Goal: Task Accomplishment & Management: Use online tool/utility

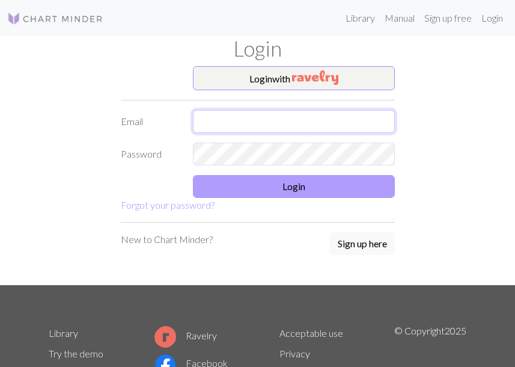
type input "[PERSON_NAME][EMAIL_ADDRESS][DOMAIN_NAME]"
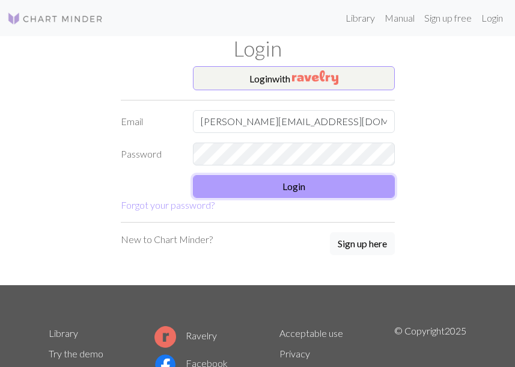
click at [265, 185] on button "Login" at bounding box center [294, 186] width 202 height 23
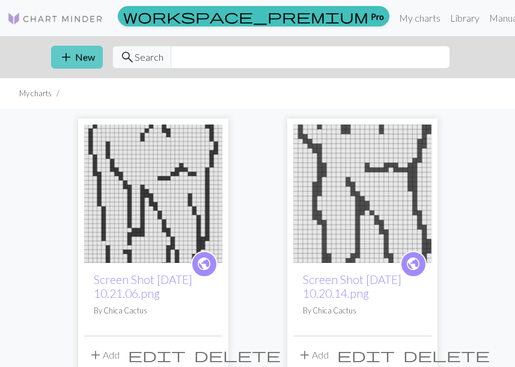
click at [76, 56] on button "add New" at bounding box center [77, 57] width 52 height 23
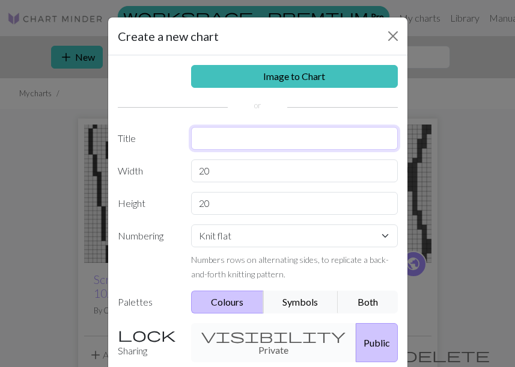
click at [241, 137] on input "text" at bounding box center [294, 138] width 207 height 23
type input "b"
paste input "barbed wire"
type input "barbed wire"
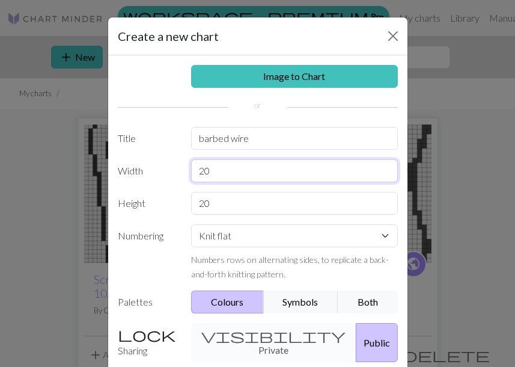
click at [236, 168] on input "20" at bounding box center [294, 170] width 207 height 23
type input "32"
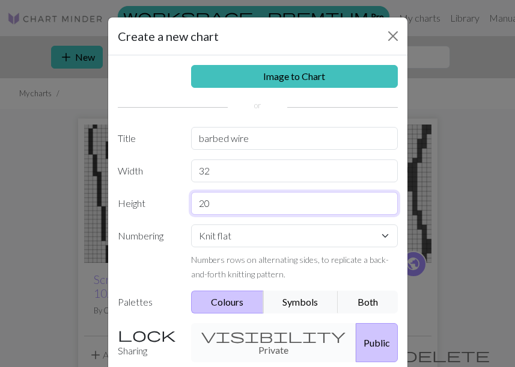
click at [214, 206] on input "20" at bounding box center [294, 203] width 207 height 23
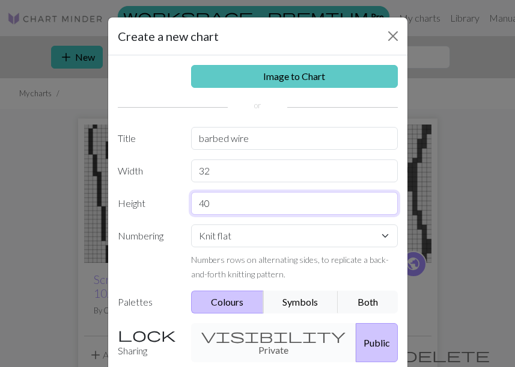
type input "40"
click at [287, 73] on link "Image to Chart" at bounding box center [294, 76] width 207 height 23
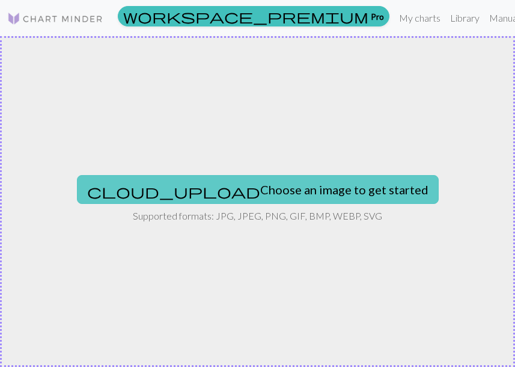
click at [287, 187] on button "cloud_upload Choose an image to get started" at bounding box center [258, 189] width 362 height 29
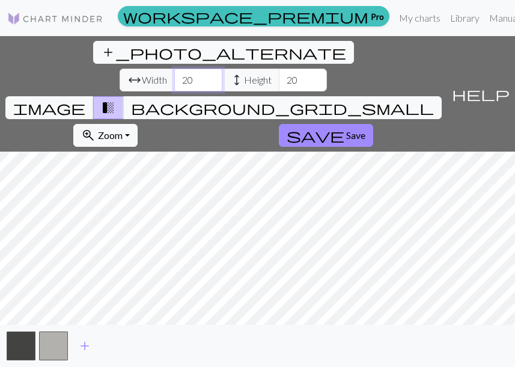
click at [174, 69] on input "20" at bounding box center [198, 80] width 48 height 23
type input "2"
type input "32"
click at [279, 69] on input "20" at bounding box center [303, 80] width 48 height 23
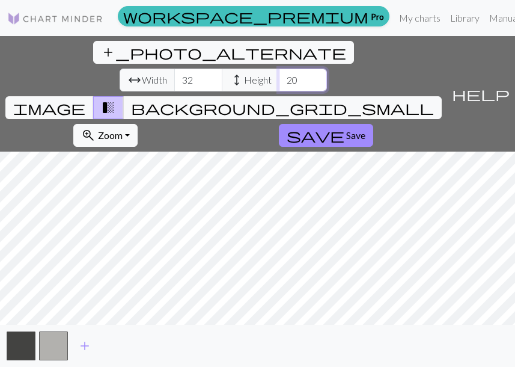
click at [279, 69] on input "20" at bounding box center [303, 80] width 48 height 23
type input "2"
type input "4"
type input "32"
click at [52, 346] on button "button" at bounding box center [53, 345] width 29 height 29
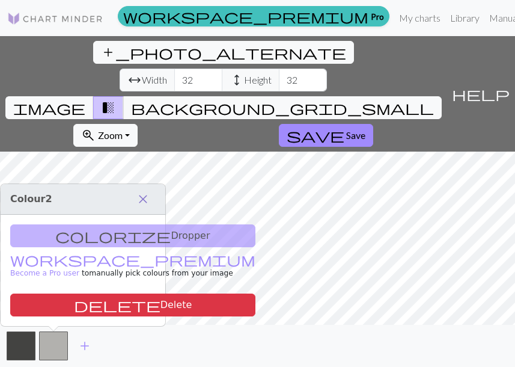
click at [146, 193] on span "close" at bounding box center [143, 199] width 14 height 17
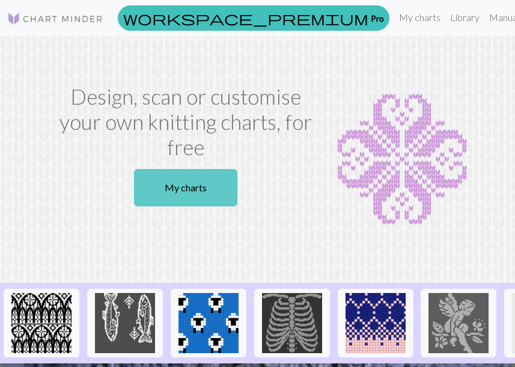
click at [197, 169] on link "My charts" at bounding box center [185, 187] width 103 height 37
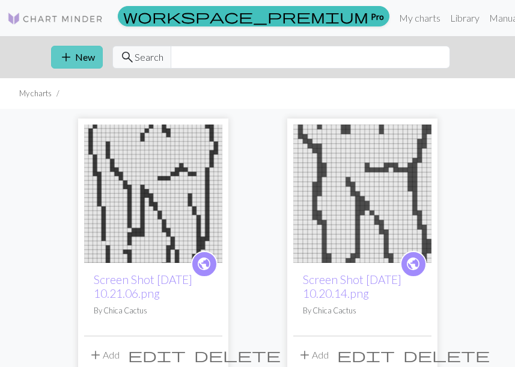
click at [77, 63] on button "add New" at bounding box center [77, 57] width 52 height 23
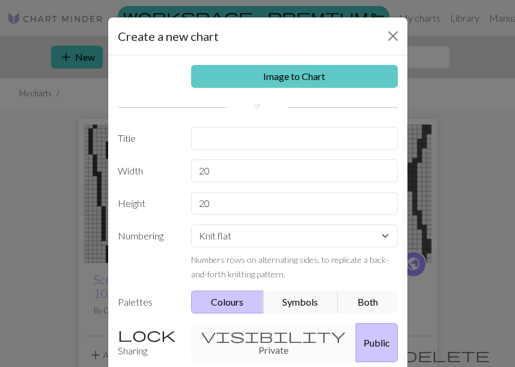
click at [299, 75] on link "Image to Chart" at bounding box center [294, 76] width 207 height 23
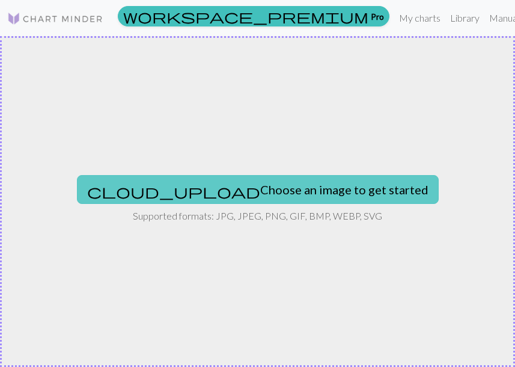
click at [280, 189] on button "cloud_upload Choose an image to get started" at bounding box center [258, 189] width 362 height 29
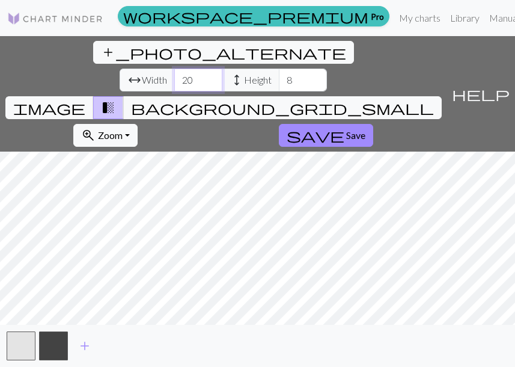
click at [174, 69] on input "20" at bounding box center [198, 80] width 48 height 23
type input "2"
type input "32"
click at [279, 69] on input "8" at bounding box center [303, 80] width 48 height 23
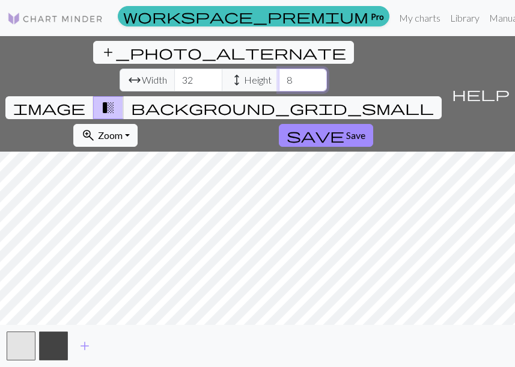
click at [279, 69] on input "8" at bounding box center [303, 80] width 48 height 23
type input "8"
type input "1"
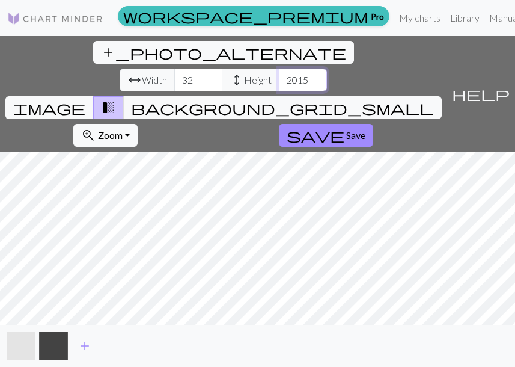
click at [279, 69] on input "2015" at bounding box center [303, 80] width 48 height 23
type input "15"
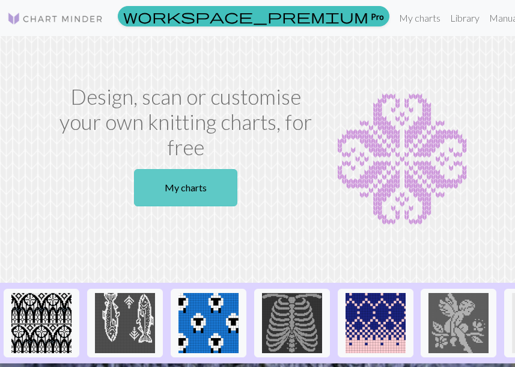
click at [194, 169] on link "My charts" at bounding box center [185, 187] width 103 height 37
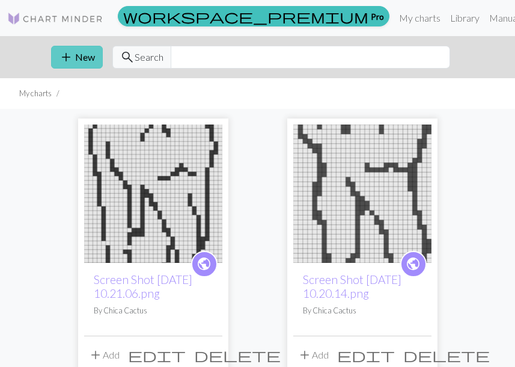
click at [76, 61] on button "add New" at bounding box center [77, 57] width 52 height 23
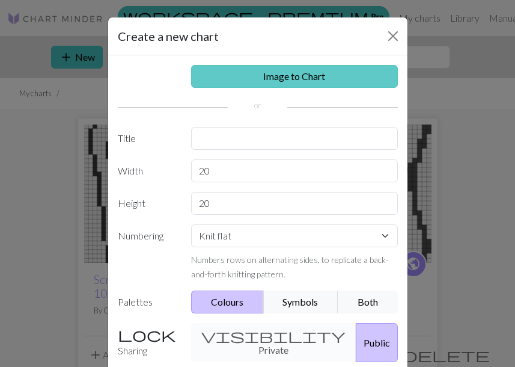
click at [351, 79] on link "Image to Chart" at bounding box center [294, 76] width 207 height 23
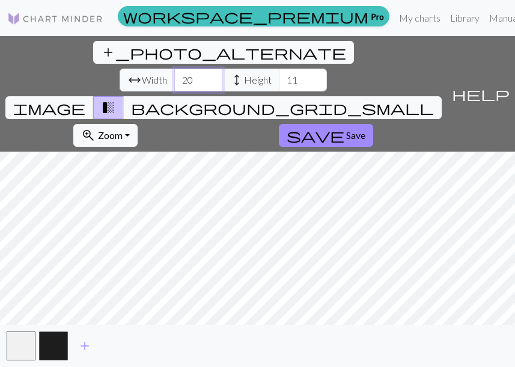
click at [174, 69] on input "20" at bounding box center [198, 80] width 48 height 23
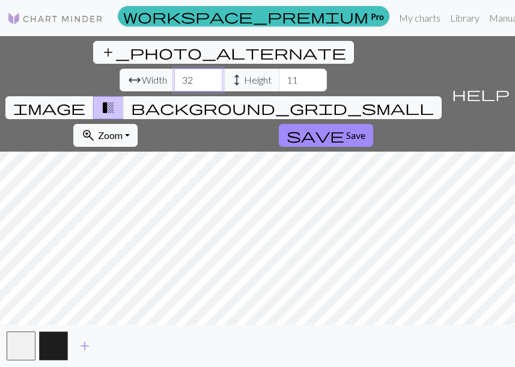
type input "32"
click at [279, 69] on input "11" at bounding box center [303, 80] width 48 height 23
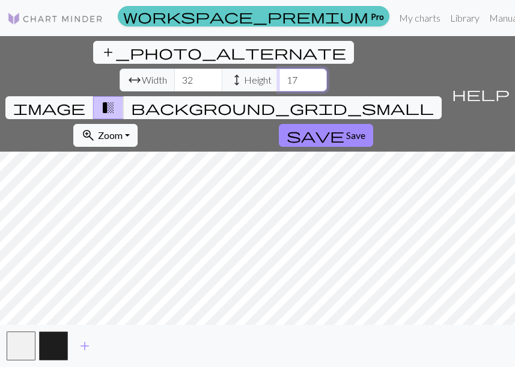
type input "17"
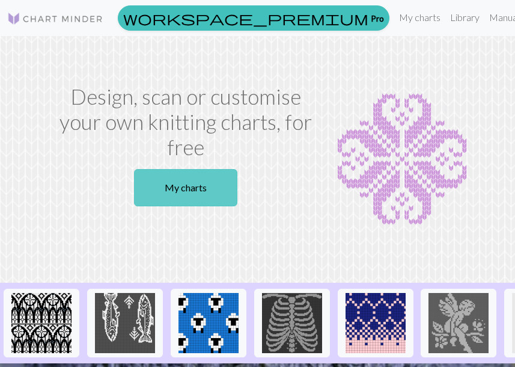
click at [195, 169] on link "My charts" at bounding box center [185, 187] width 103 height 37
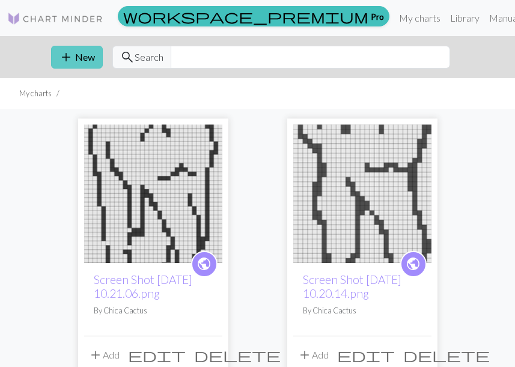
click at [65, 62] on span "add" at bounding box center [66, 57] width 14 height 17
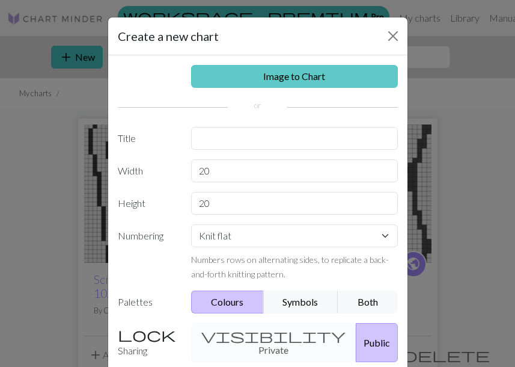
click at [285, 81] on link "Image to Chart" at bounding box center [294, 76] width 207 height 23
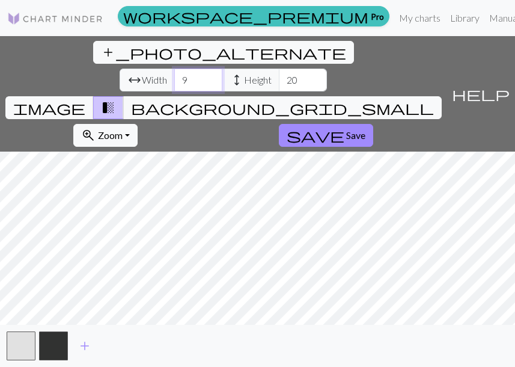
click at [174, 69] on input "9" at bounding box center [198, 80] width 48 height 23
type input "9"
type input "32"
click at [279, 69] on input "20" at bounding box center [303, 80] width 48 height 23
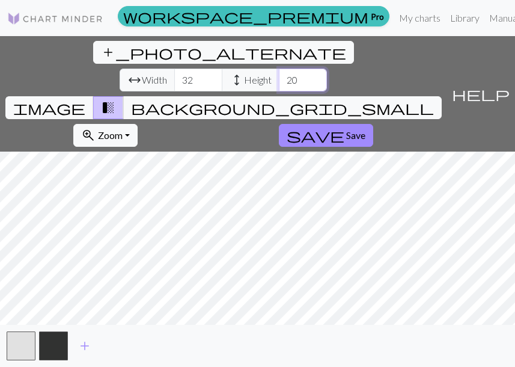
click at [279, 69] on input "20" at bounding box center [303, 80] width 48 height 23
type input "2"
type input "60"
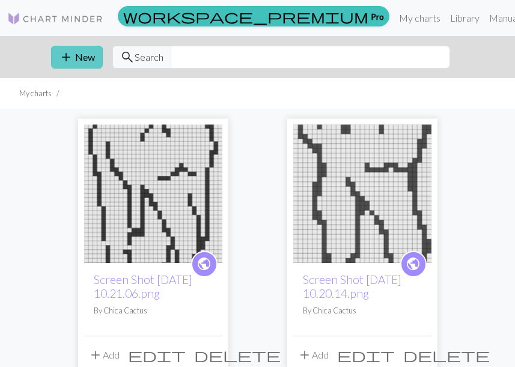
click at [76, 55] on button "add New" at bounding box center [77, 57] width 52 height 23
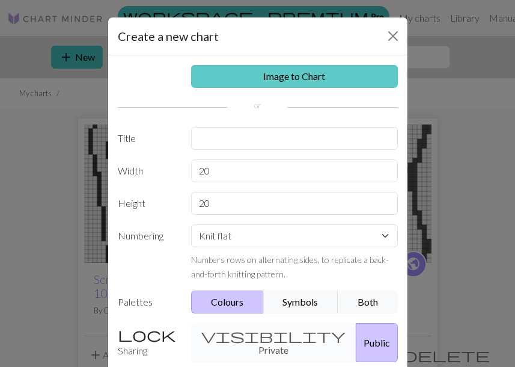
click at [313, 70] on link "Image to Chart" at bounding box center [294, 76] width 207 height 23
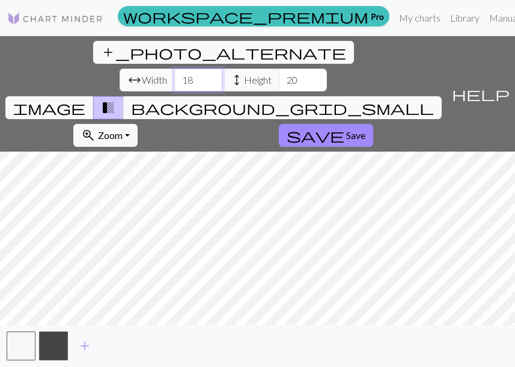
click at [174, 69] on input "18" at bounding box center [198, 80] width 48 height 23
type input "1"
type input "32"
click at [279, 69] on input "20" at bounding box center [303, 80] width 48 height 23
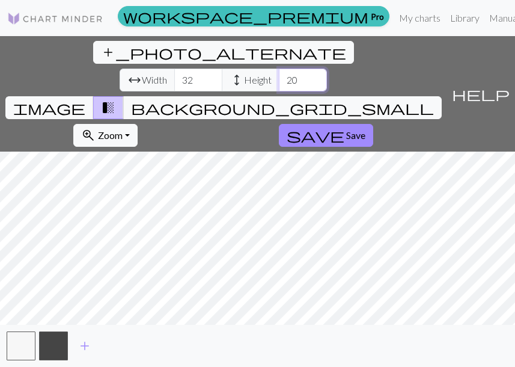
click at [279, 69] on input "20" at bounding box center [303, 80] width 48 height 23
type input "36"
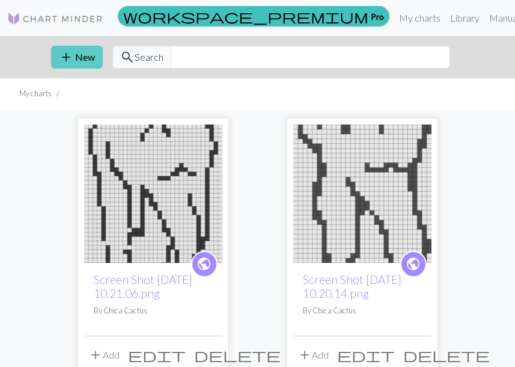
click at [82, 49] on button "add New" at bounding box center [77, 57] width 52 height 23
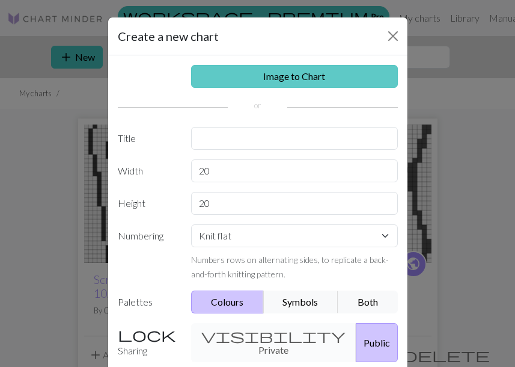
click at [336, 82] on link "Image to Chart" at bounding box center [294, 76] width 207 height 23
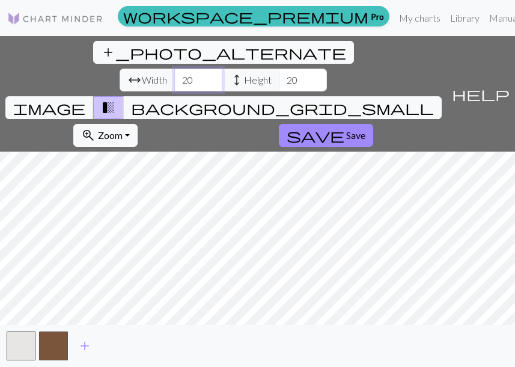
click at [174, 69] on input "20" at bounding box center [198, 80] width 48 height 23
type input "2"
type input "32"
click at [279, 69] on input "20" at bounding box center [303, 80] width 48 height 23
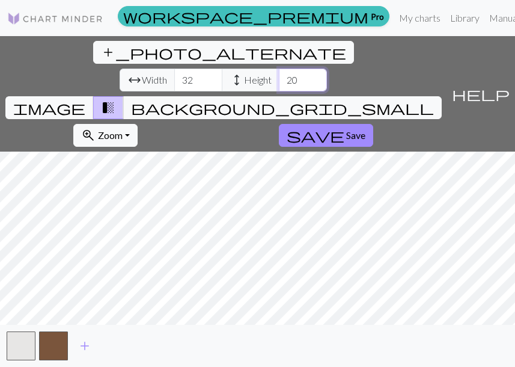
click at [279, 69] on input "20" at bounding box center [303, 80] width 48 height 23
click at [279, 69] on input "32" at bounding box center [303, 80] width 48 height 23
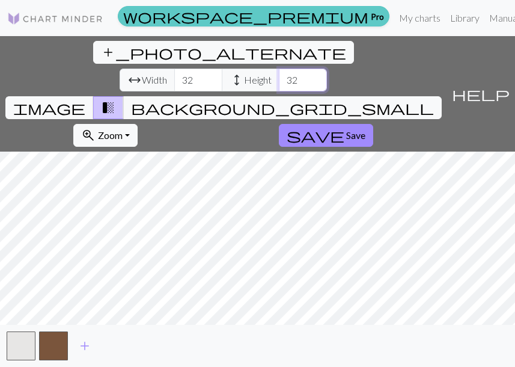
type input "3"
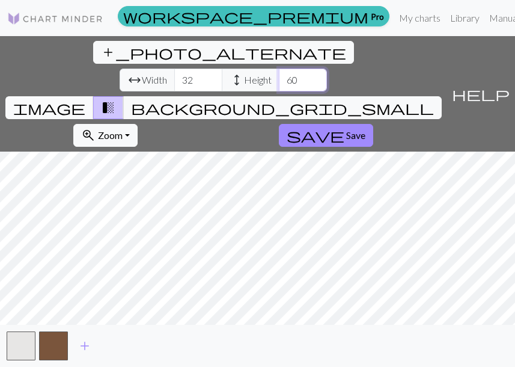
type input "6"
type input "50"
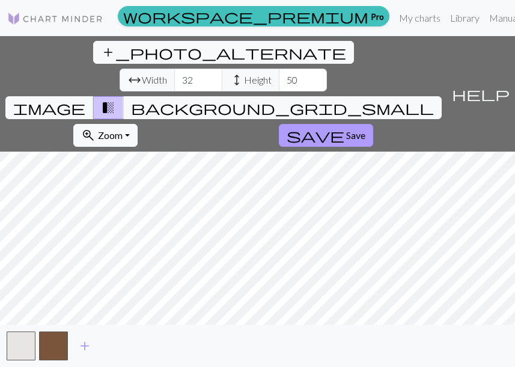
click at [345, 127] on span "save" at bounding box center [316, 135] width 58 height 17
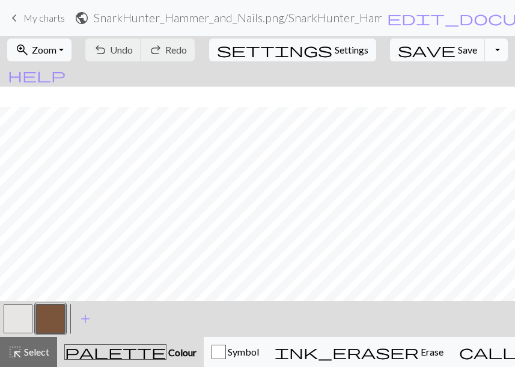
scroll to position [193, 0]
